Goal: Check status: Check status

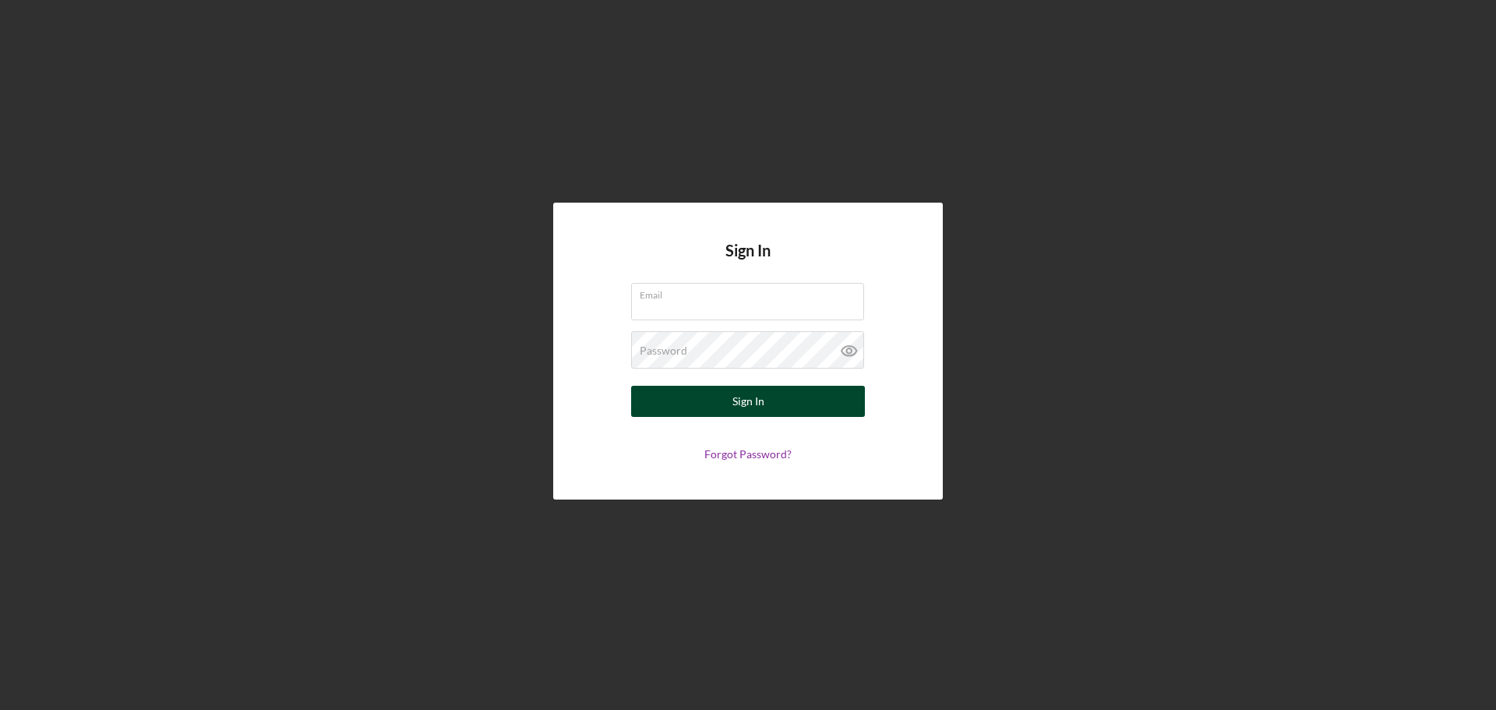
type input "[EMAIL_ADDRESS][DOMAIN_NAME]"
click at [746, 397] on div "Sign In" at bounding box center [749, 401] width 32 height 31
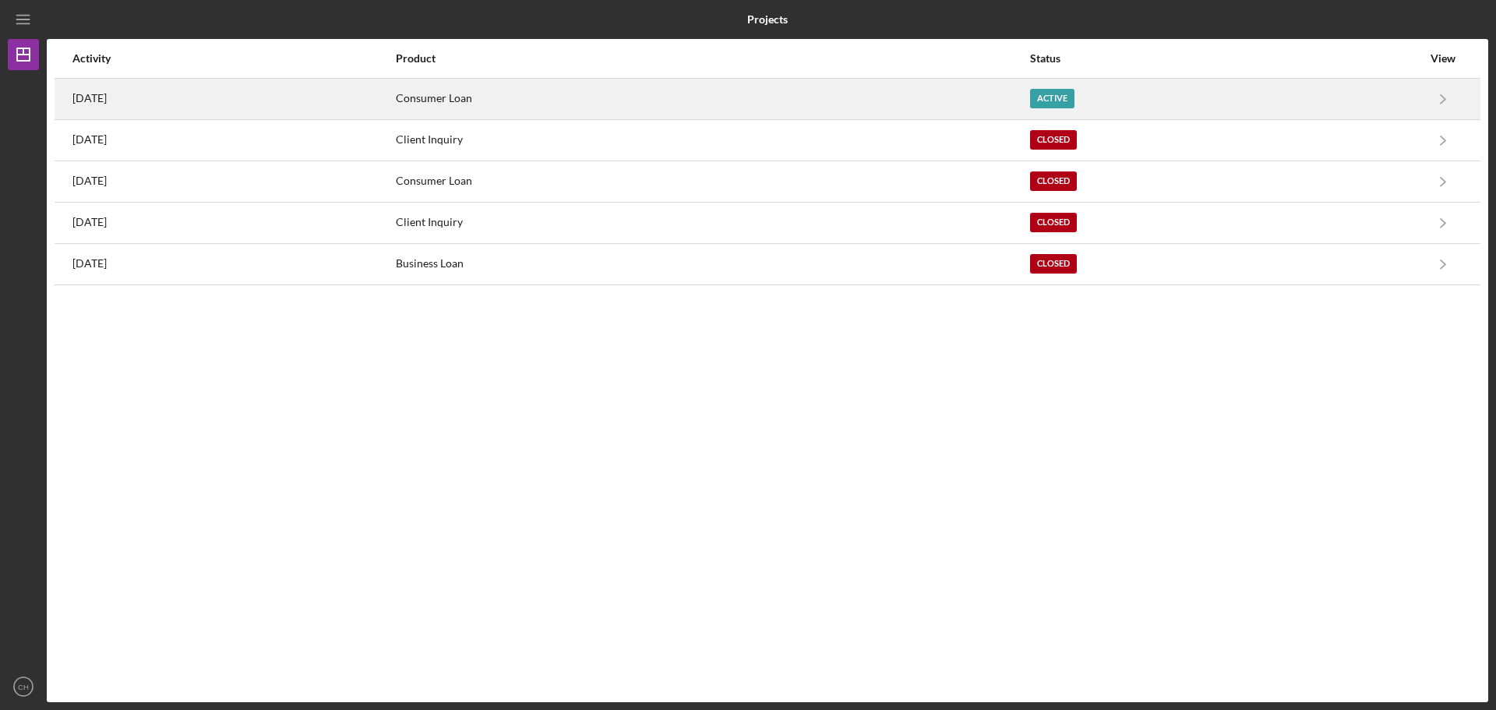
click at [1075, 95] on div "Active" at bounding box center [1052, 98] width 44 height 19
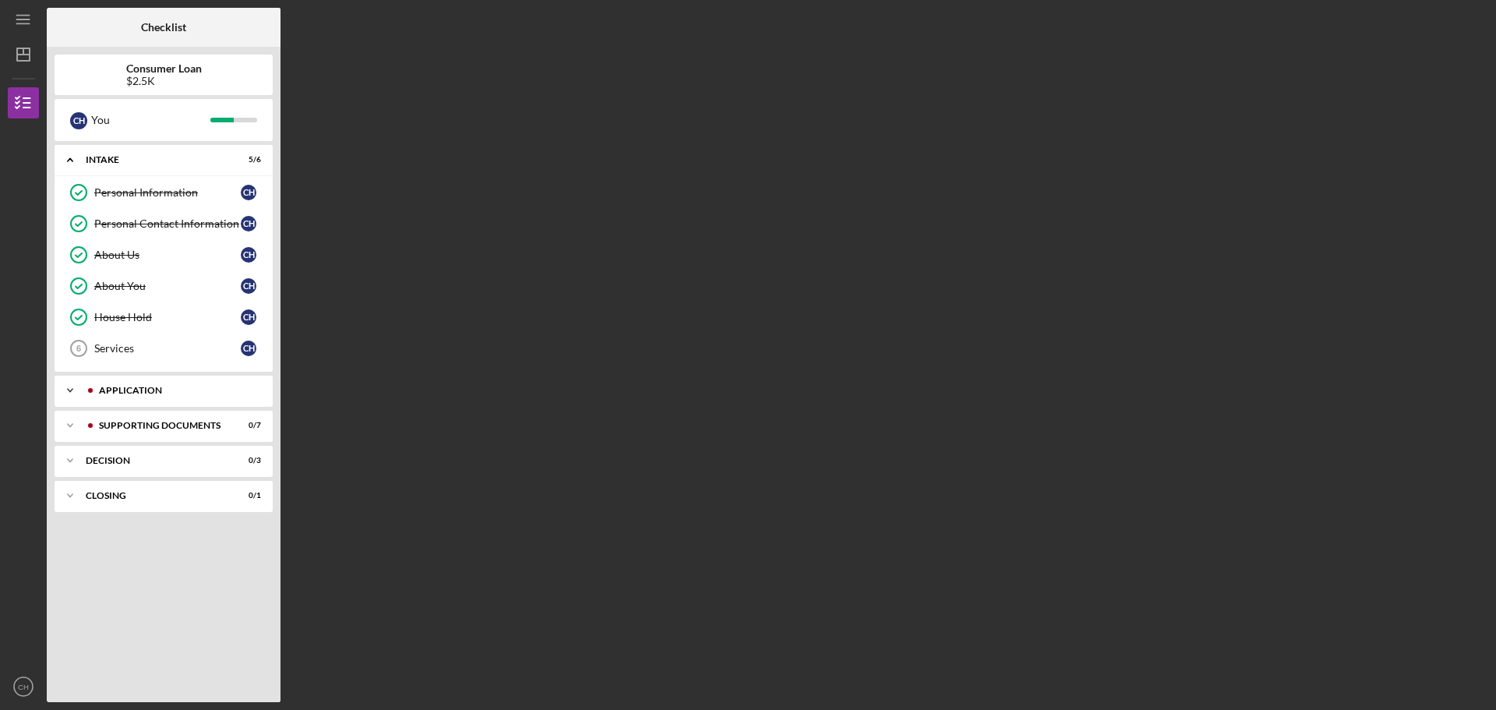
click at [129, 392] on div "Application" at bounding box center [176, 390] width 154 height 9
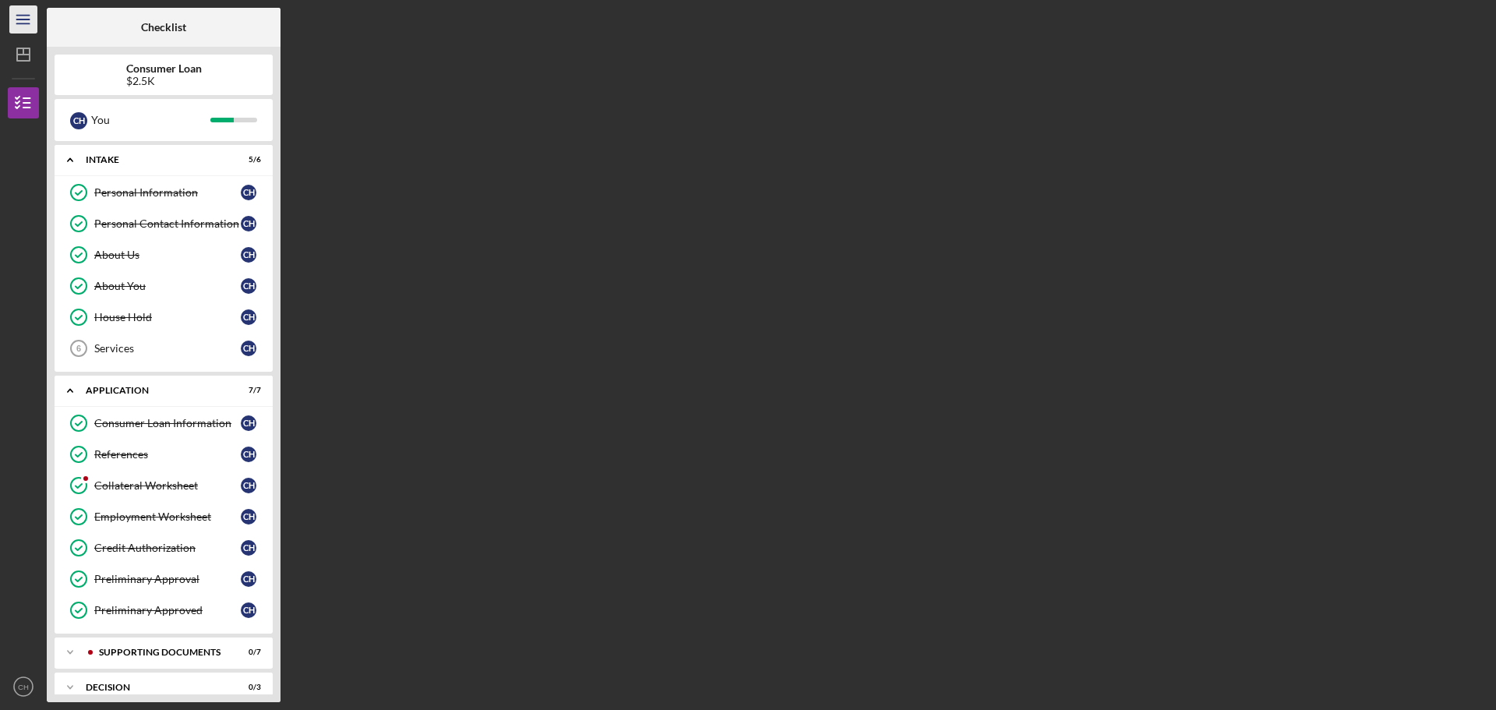
click at [20, 18] on icon "Icon/Menu" at bounding box center [23, 19] width 35 height 35
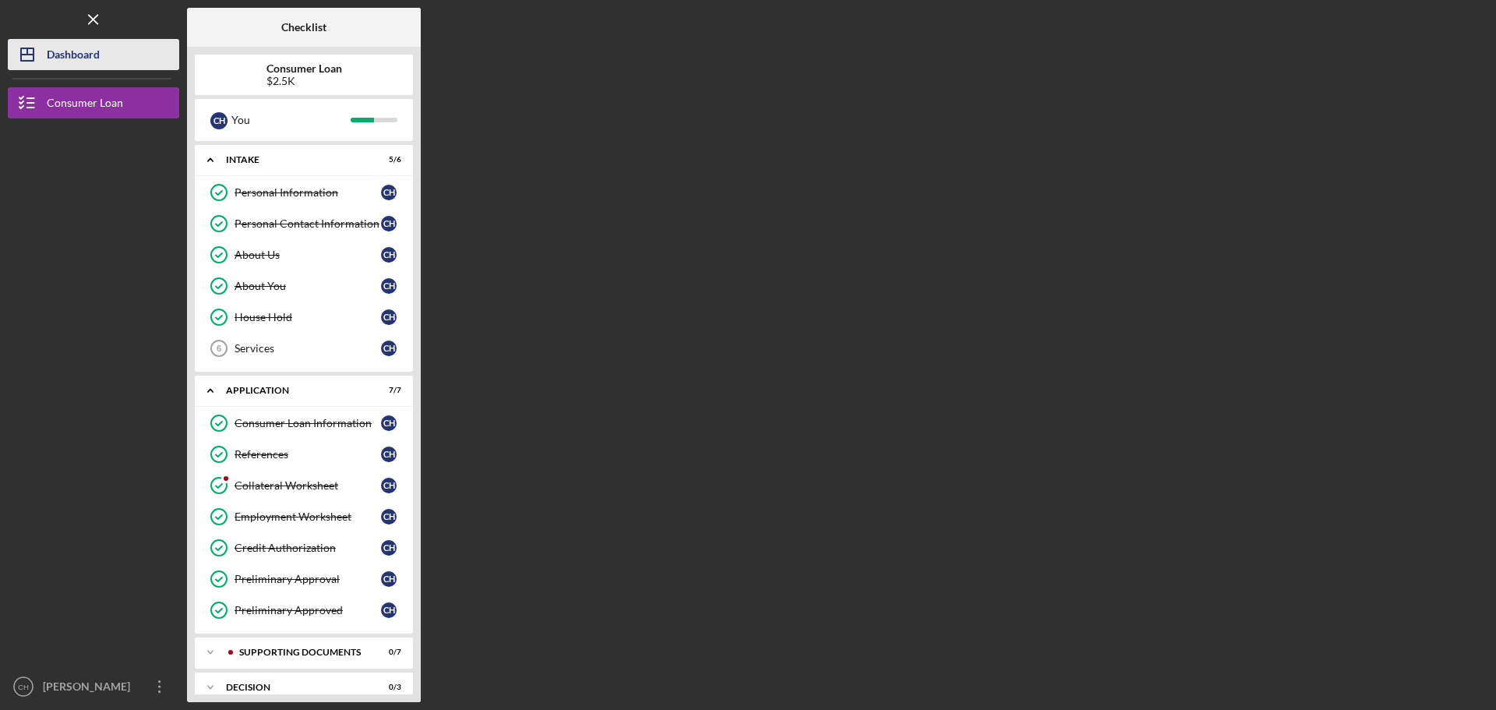
click at [65, 52] on div "Dashboard" at bounding box center [73, 56] width 53 height 35
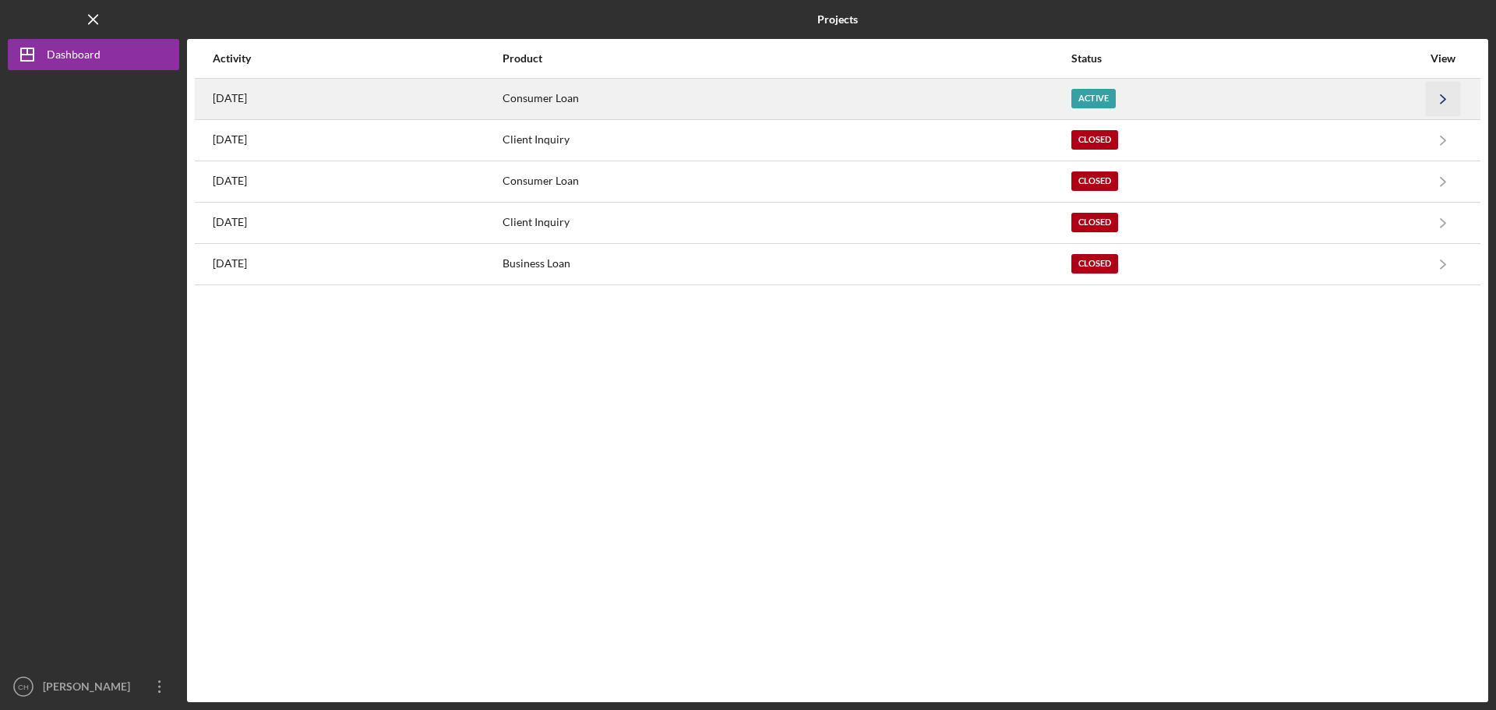
click at [1450, 94] on icon "Icon/Navigate" at bounding box center [1443, 98] width 35 height 35
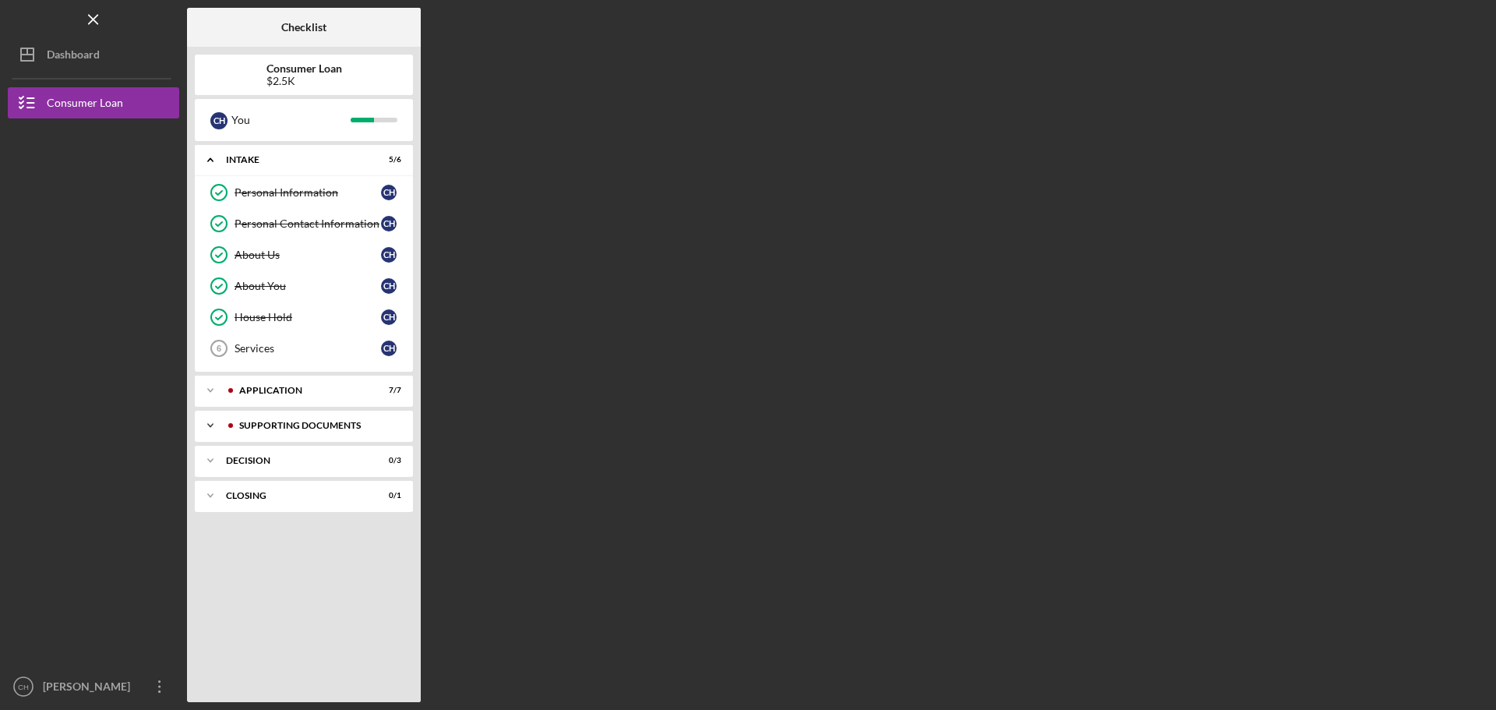
click at [263, 426] on div "Supporting Documents" at bounding box center [316, 425] width 154 height 9
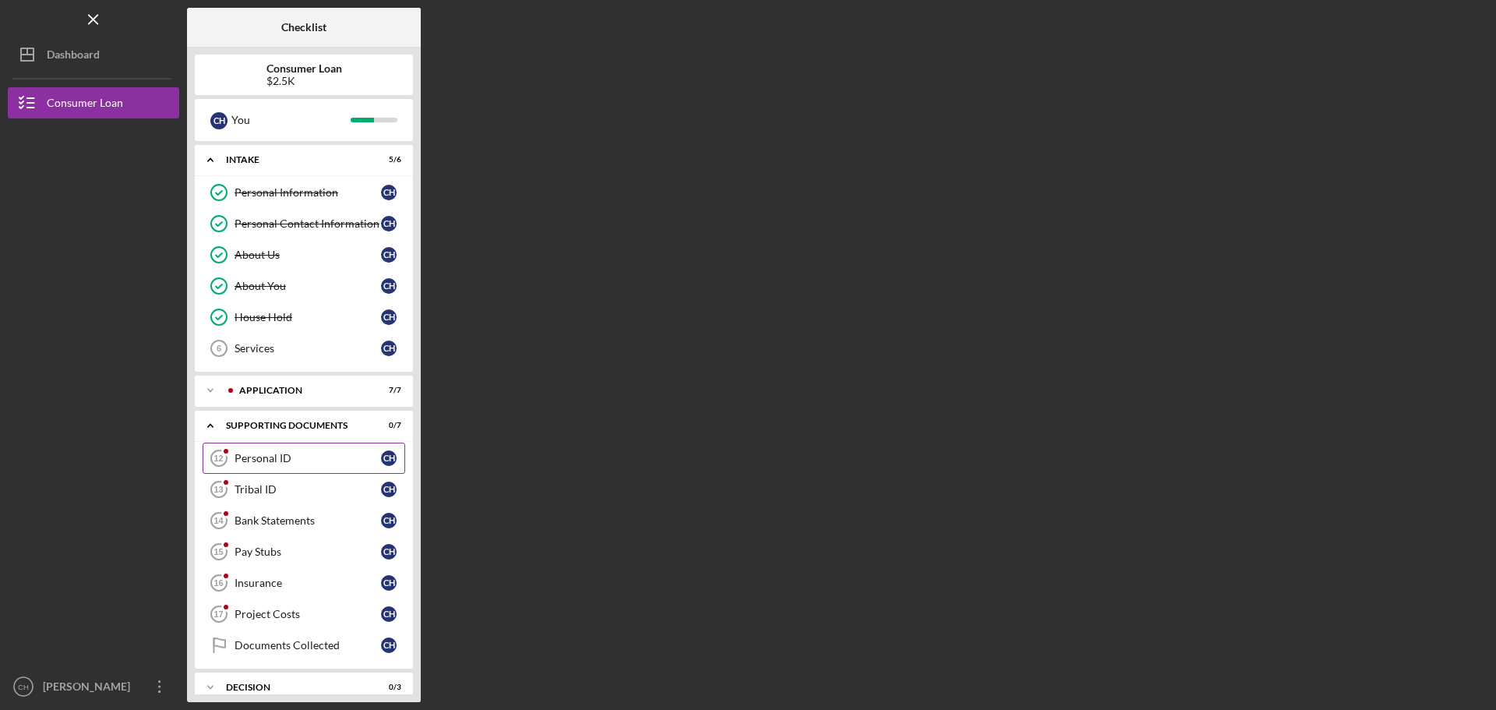
click at [270, 448] on link "Personal ID 12 Personal ID C H" at bounding box center [304, 458] width 203 height 31
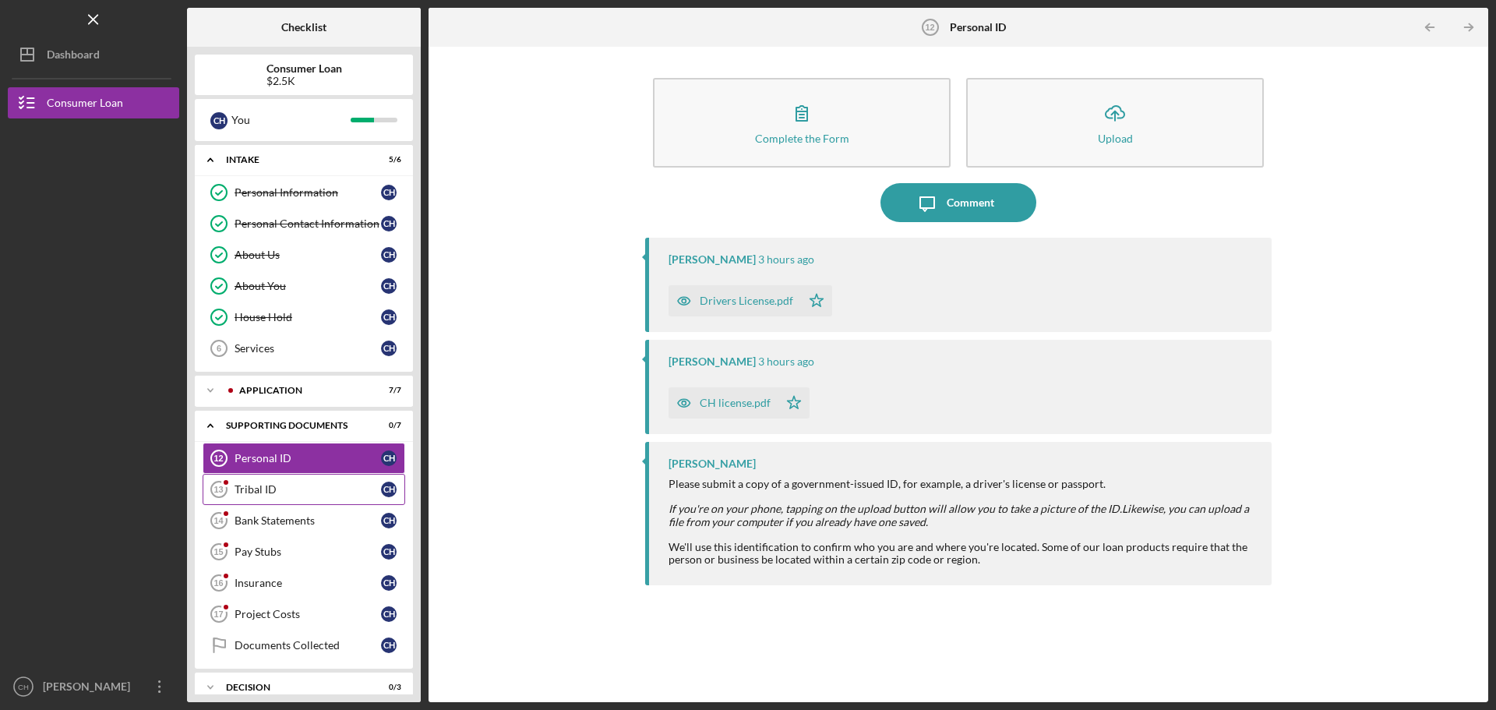
click at [260, 484] on div "Tribal ID" at bounding box center [308, 489] width 147 height 12
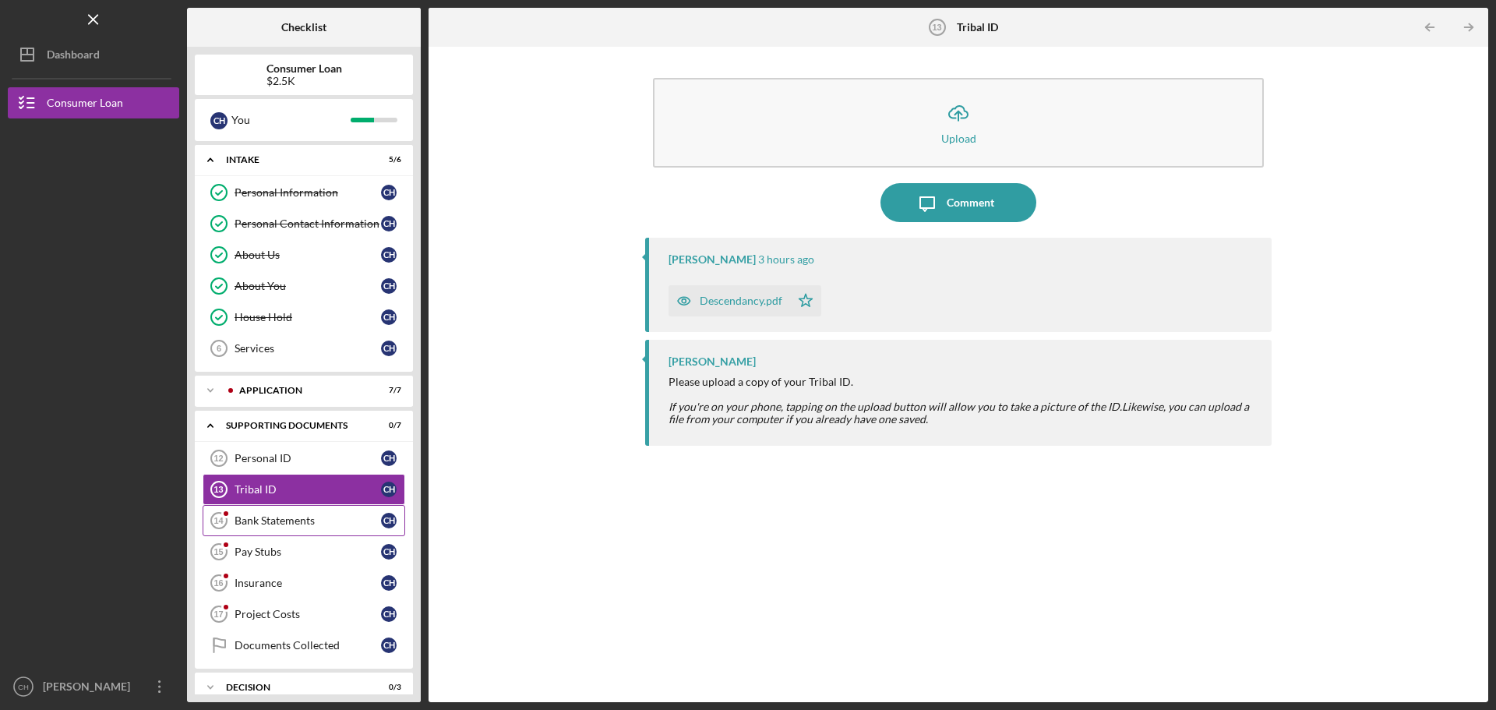
drag, startPoint x: 260, startPoint y: 517, endPoint x: 258, endPoint y: 527, distance: 10.3
click at [259, 517] on div "Bank Statements" at bounding box center [308, 520] width 147 height 12
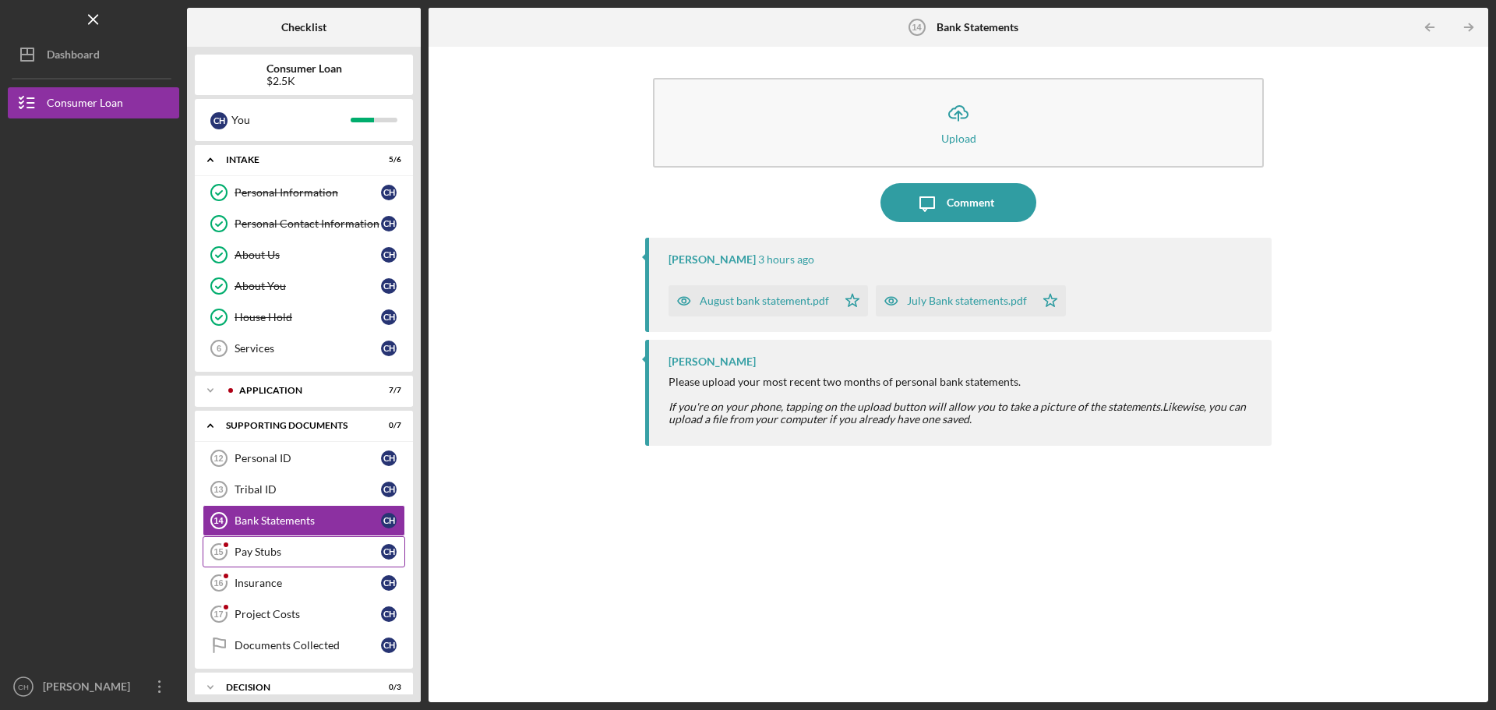
click at [256, 560] on link "Pay Stubs 15 Pay Stubs C H" at bounding box center [304, 551] width 203 height 31
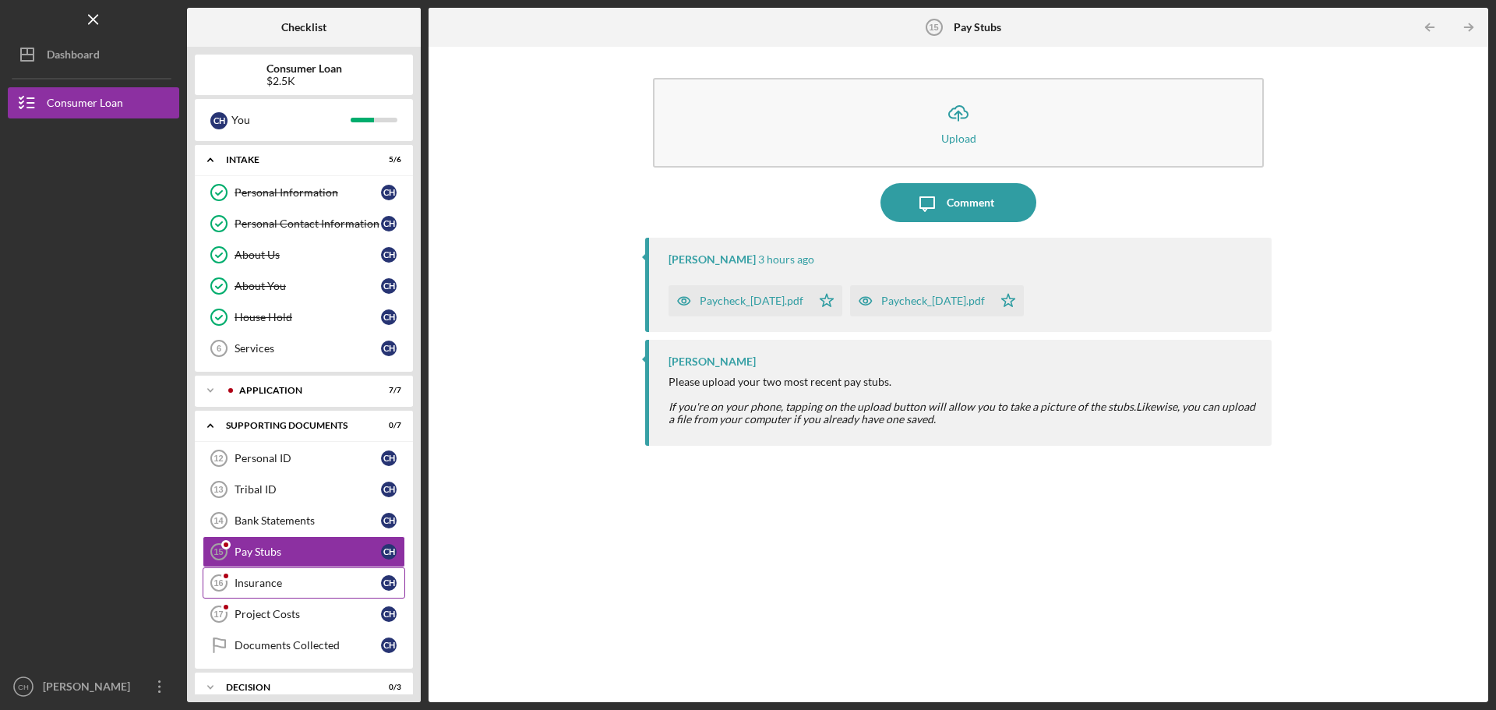
click at [259, 590] on link "Insurance 16 Insurance C H" at bounding box center [304, 582] width 203 height 31
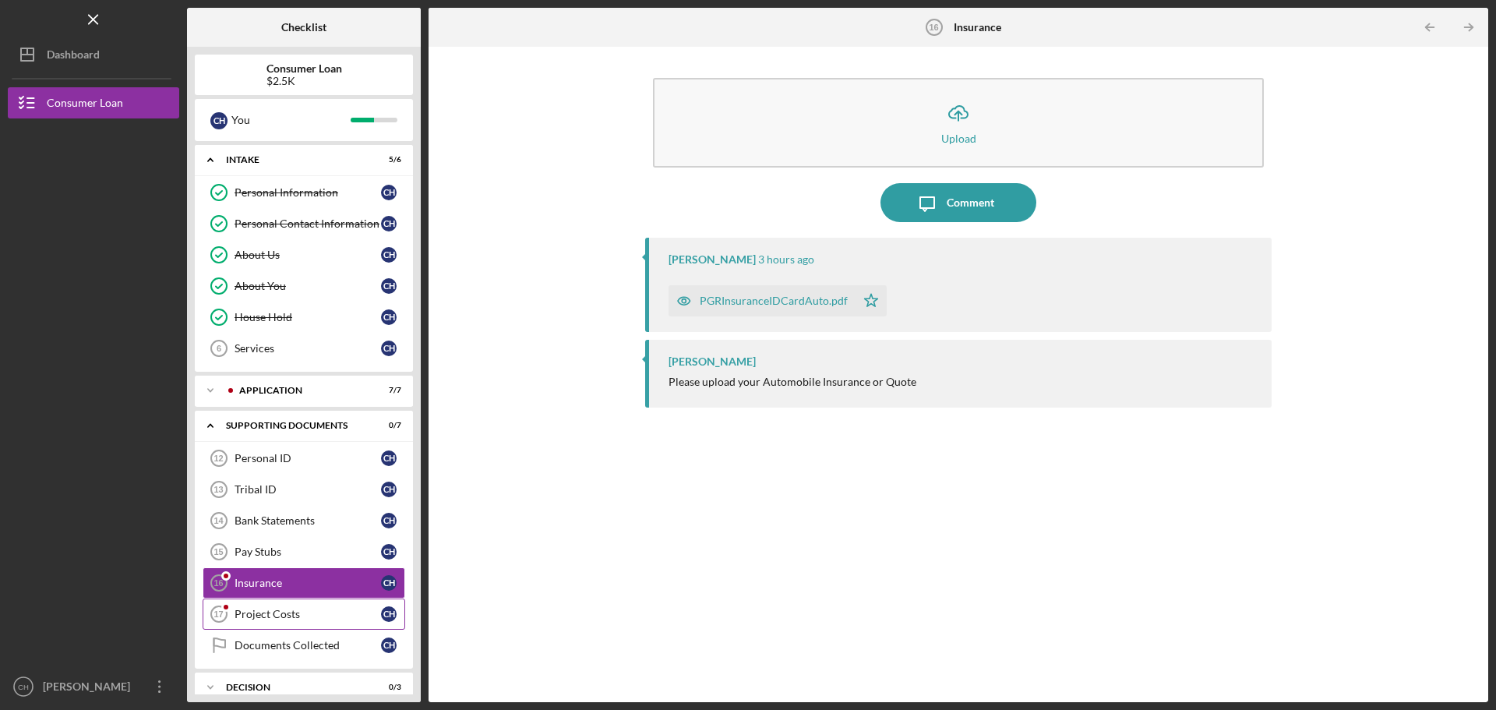
click at [267, 612] on div "Project Costs" at bounding box center [308, 614] width 147 height 12
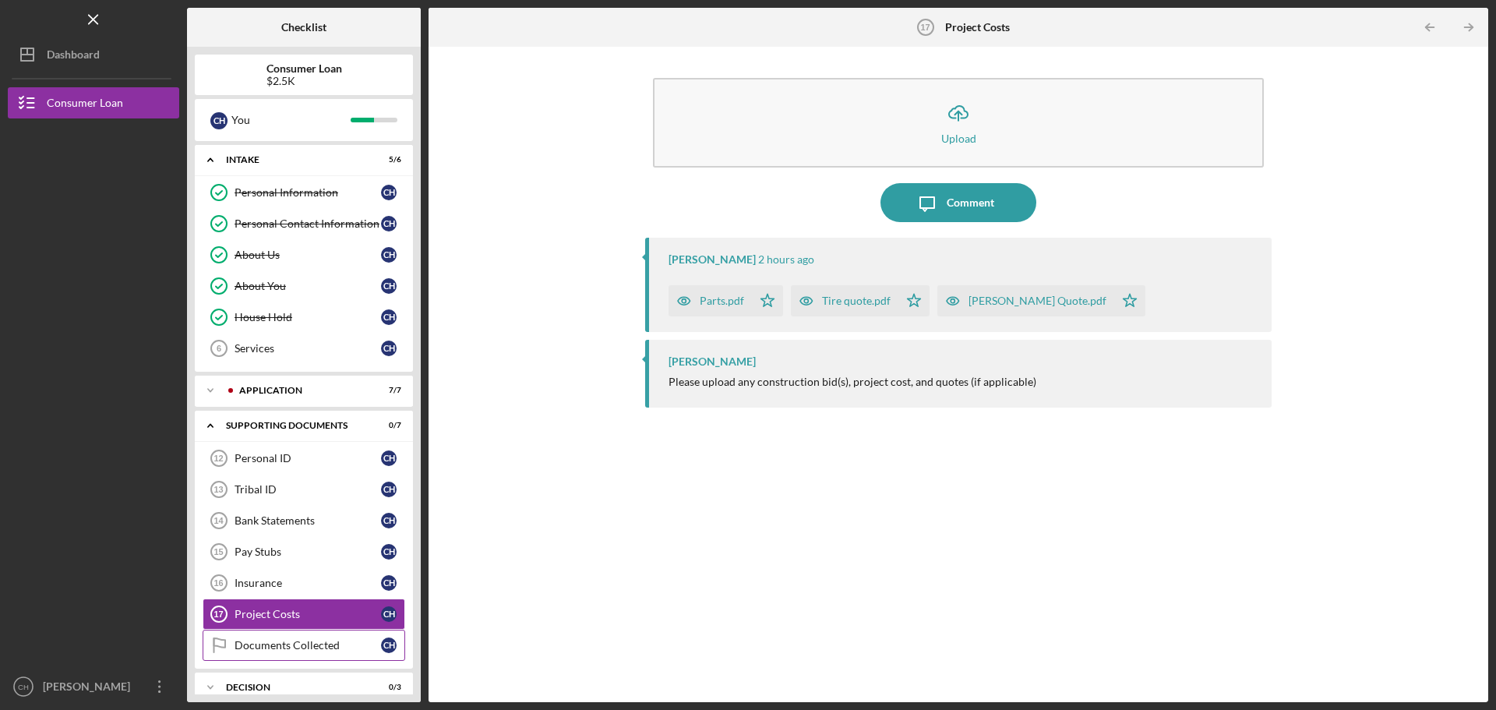
click at [277, 640] on div "Documents Collected" at bounding box center [308, 645] width 147 height 12
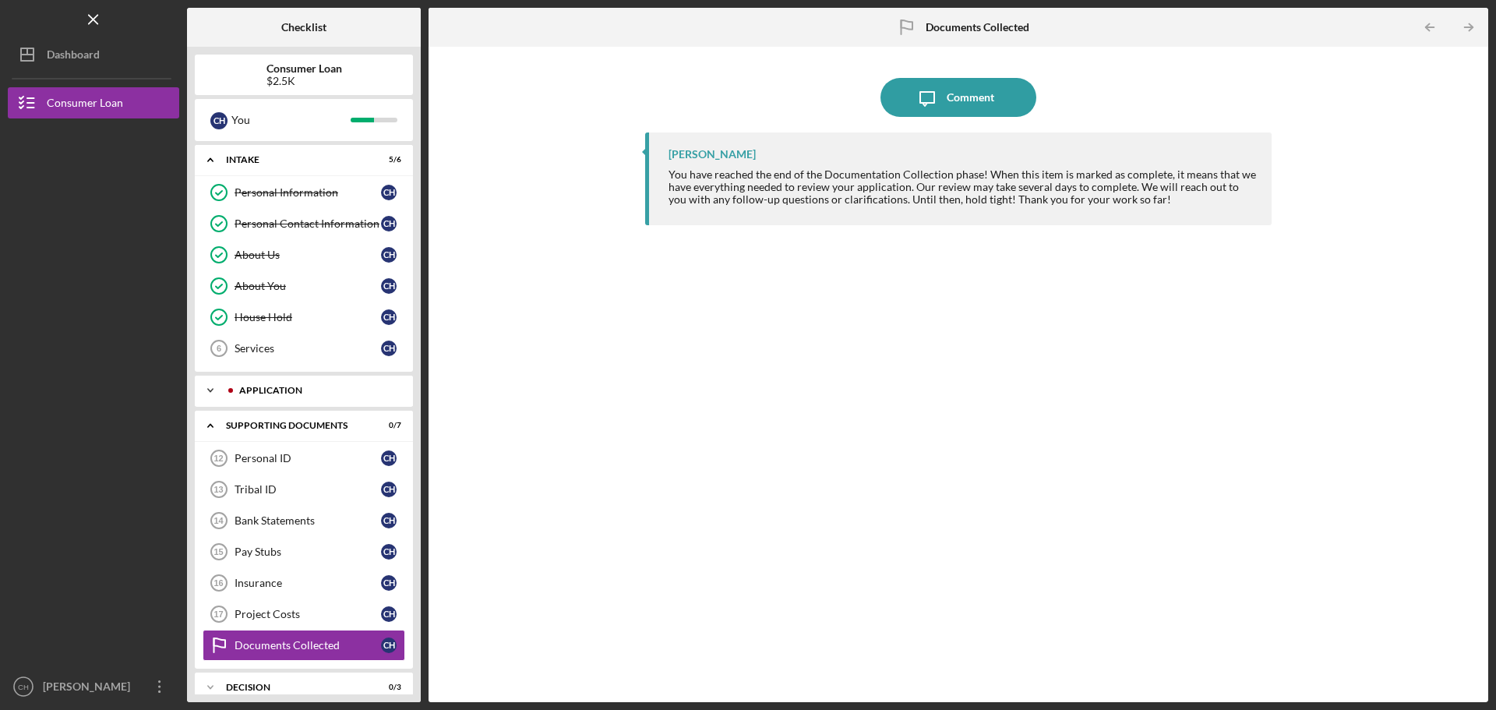
click at [287, 391] on div "Application" at bounding box center [316, 390] width 154 height 9
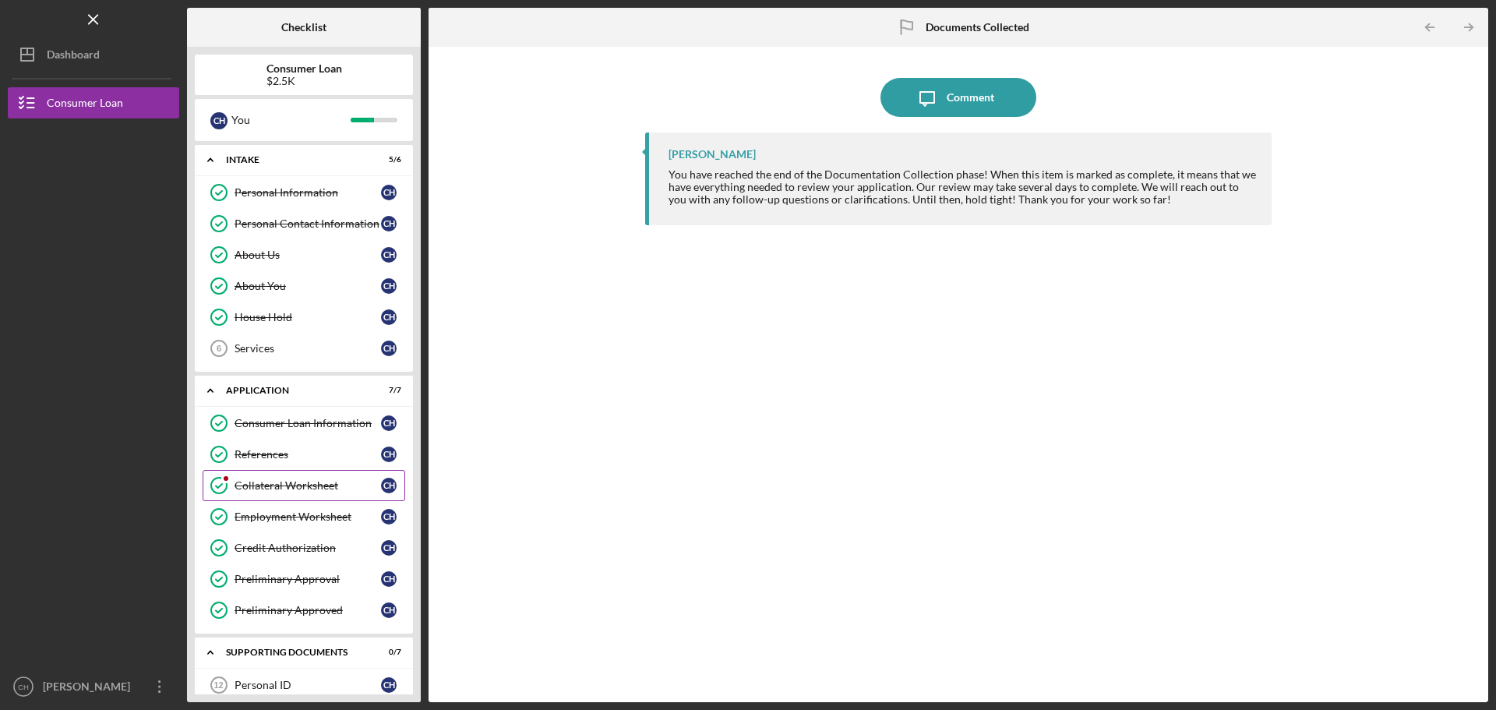
click at [268, 485] on div "Collateral Worksheet" at bounding box center [308, 485] width 147 height 12
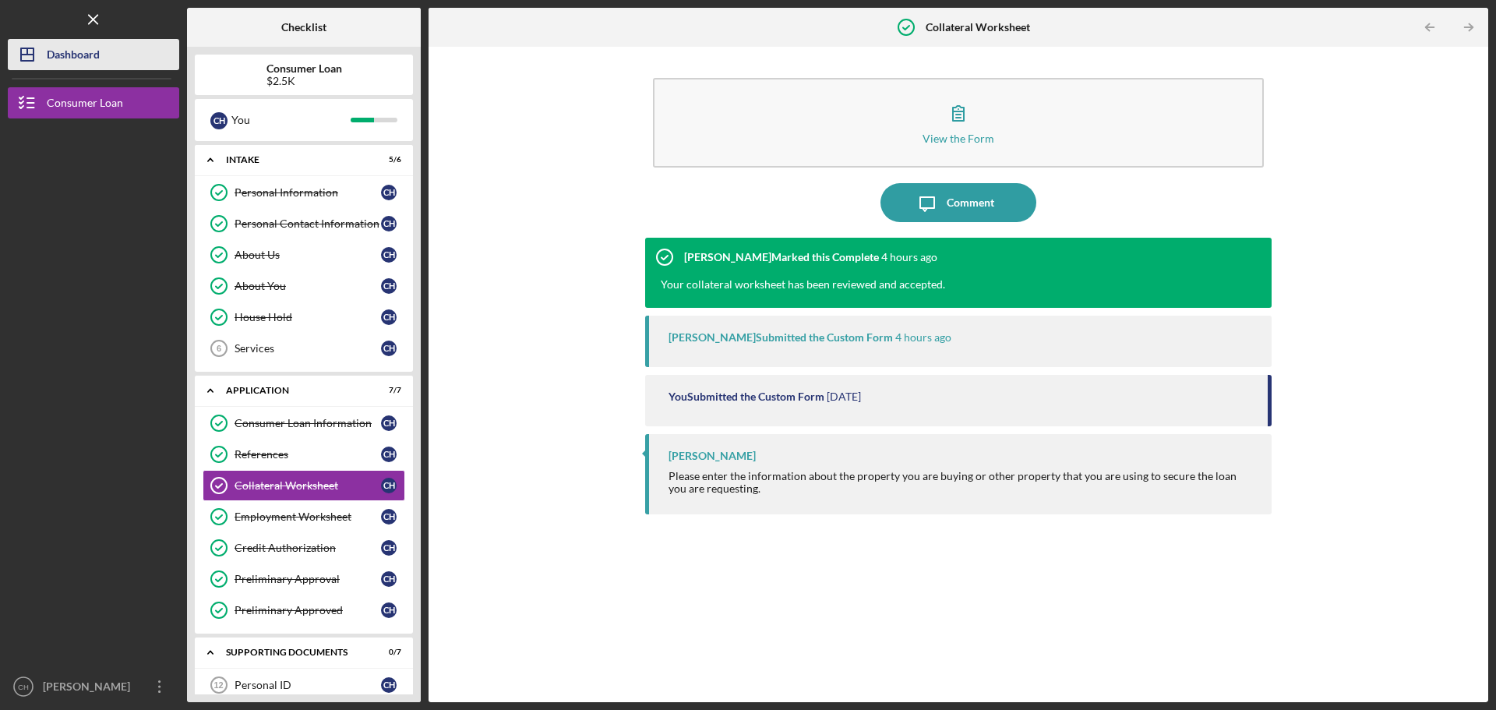
click at [87, 49] on div "Dashboard" at bounding box center [73, 56] width 53 height 35
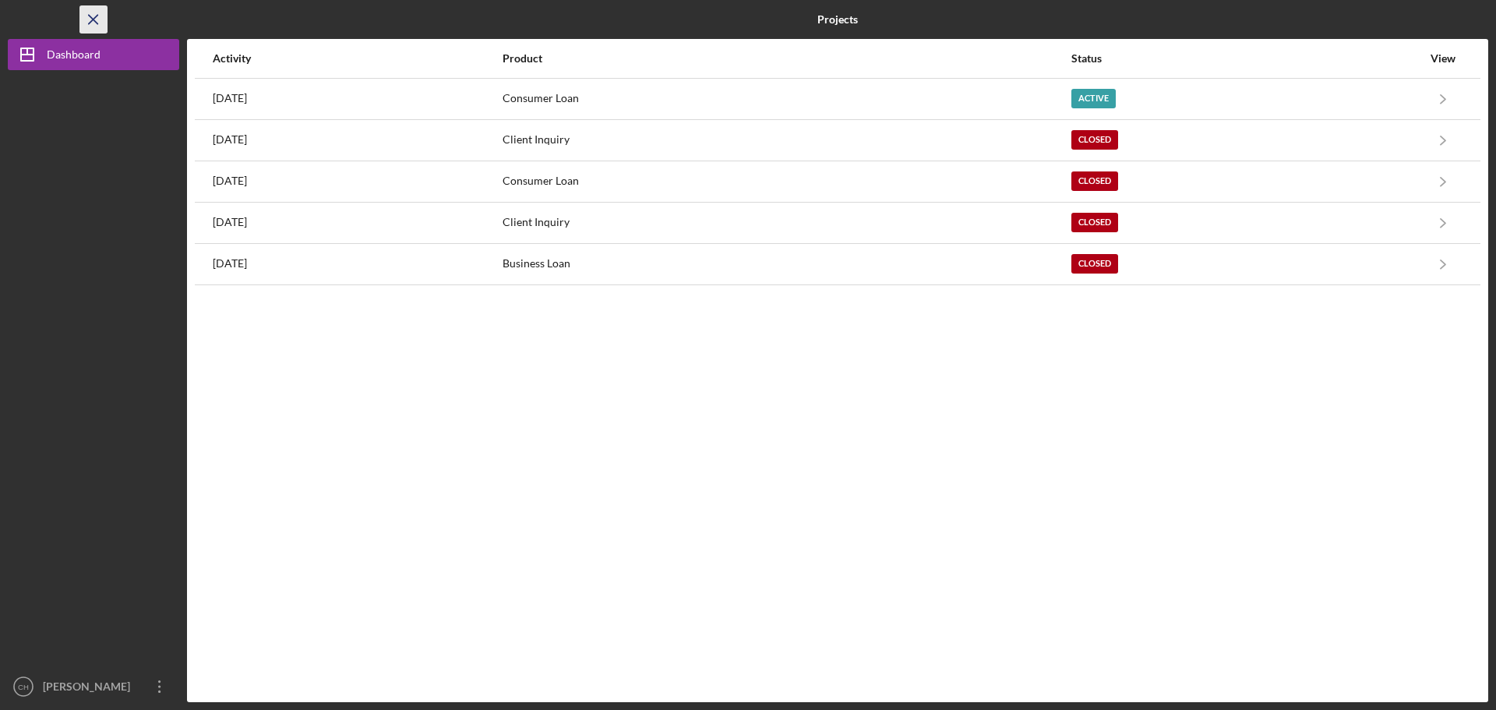
click at [89, 12] on icon "Icon/Menu Close" at bounding box center [93, 19] width 35 height 35
